Goal: Information Seeking & Learning: Learn about a topic

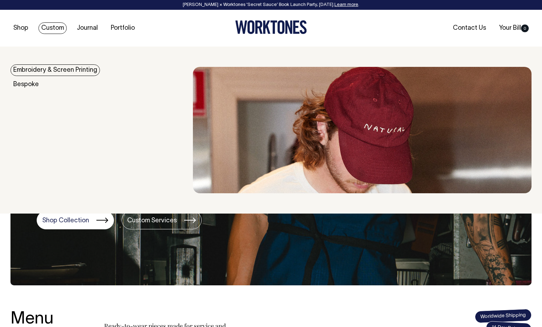
click at [48, 29] on link "Custom" at bounding box center [52, 28] width 28 height 12
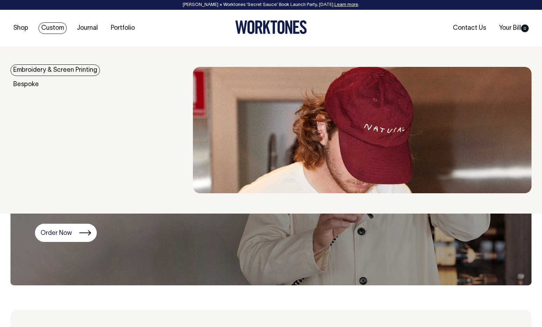
click at [52, 72] on link "Embroidery & Screen Printing" at bounding box center [54, 70] width 89 height 12
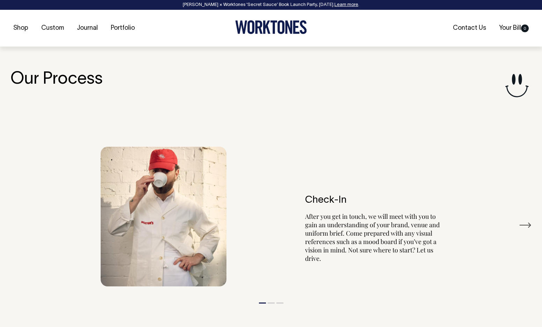
scroll to position [748, 0]
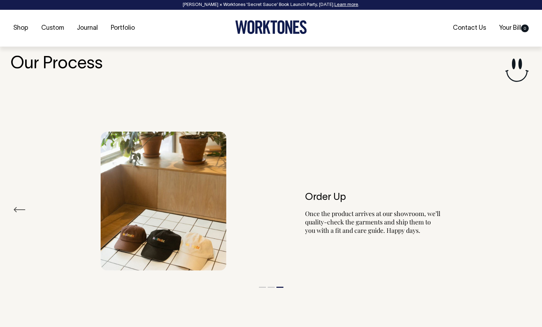
click at [371, 103] on div "Previous Check-In After you get in touch, we will meet with you to gain an unde…" at bounding box center [270, 209] width 521 height 261
click at [121, 26] on link "Portfolio" at bounding box center [123, 28] width 30 height 12
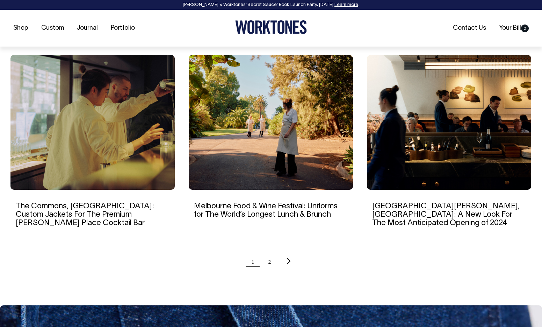
scroll to position [651, 0]
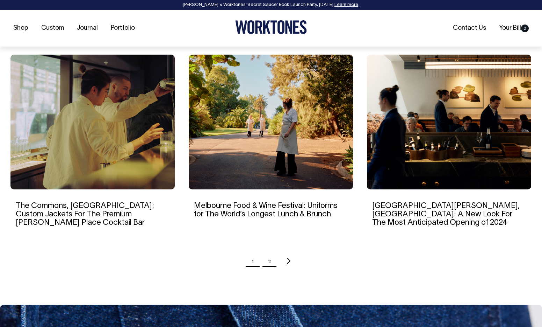
click at [269, 252] on link "2" at bounding box center [269, 260] width 3 height 17
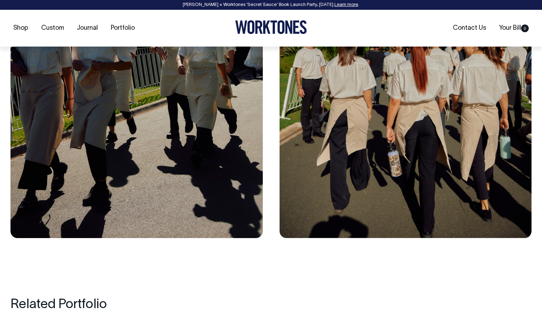
scroll to position [3407, 0]
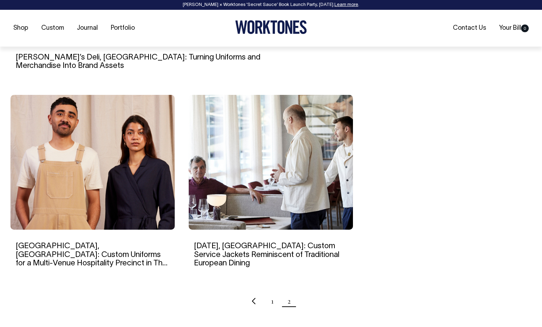
scroll to position [414, 0]
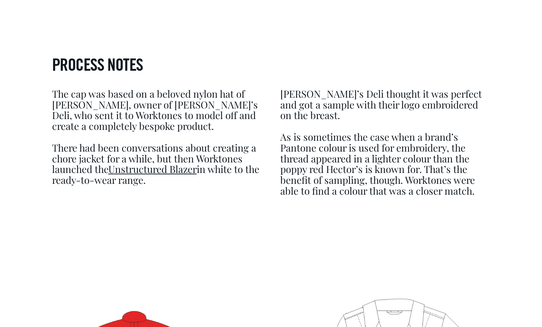
scroll to position [1607, 0]
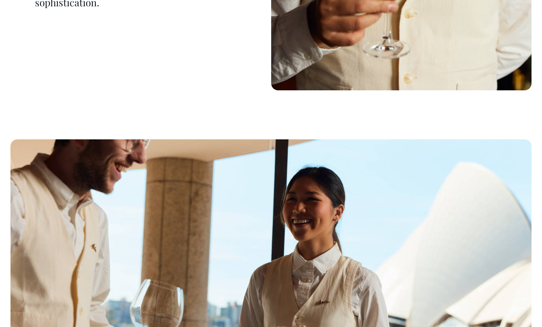
scroll to position [4594, 0]
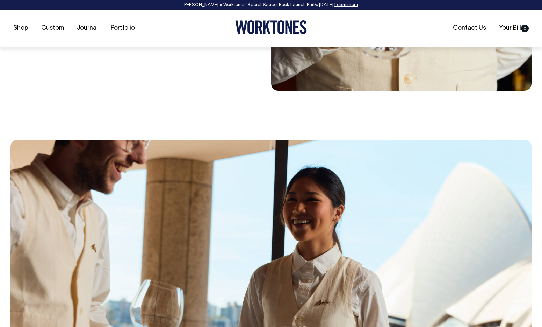
drag, startPoint x: 516, startPoint y: 90, endPoint x: 507, endPoint y: 106, distance: 19.1
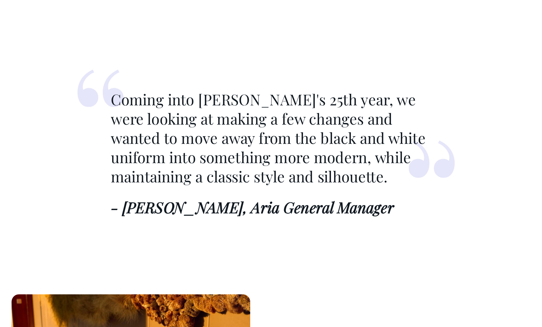
scroll to position [650, 0]
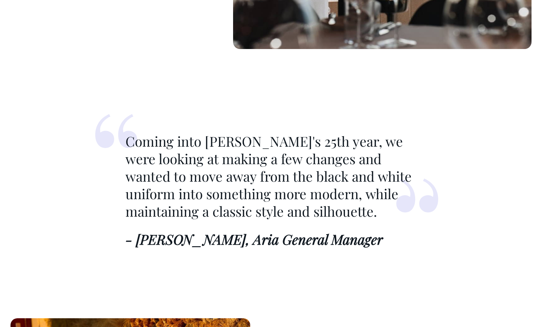
click at [130, 182] on p "Coming into [PERSON_NAME]'s 25th year, we were looking at making a few changes …" at bounding box center [272, 176] width 292 height 87
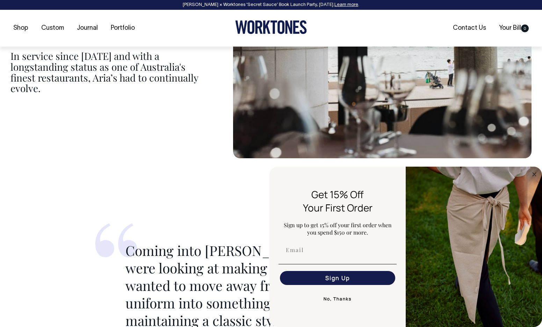
scroll to position [541, 0]
